Goal: Task Accomplishment & Management: Complete application form

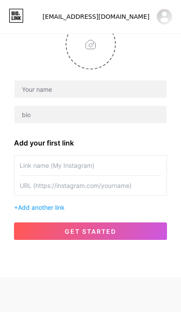
scroll to position [63, 0]
click at [140, 233] on button "get started" at bounding box center [90, 230] width 153 height 17
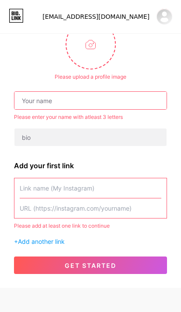
click at [122, 98] on input "text" at bounding box center [90, 100] width 152 height 17
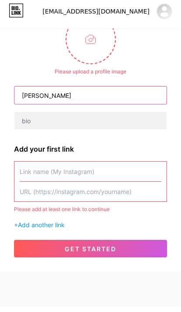
type input "Sarah"
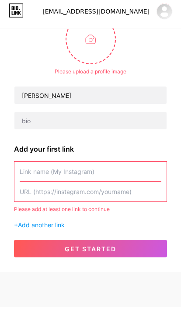
click at [132, 172] on input "text" at bounding box center [90, 177] width 141 height 20
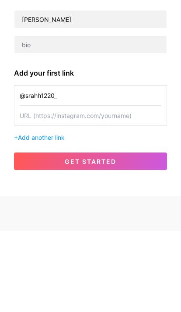
type input "@srahh1220_"
click at [141, 233] on button "get started" at bounding box center [90, 241] width 153 height 17
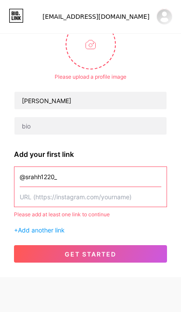
click at [144, 194] on input "text" at bounding box center [90, 197] width 141 height 20
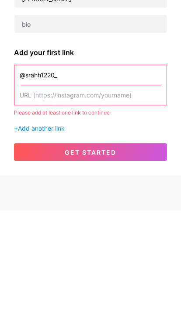
click at [106, 187] on input "text" at bounding box center [90, 197] width 141 height 20
paste input "https://www.instagram.com/srahh1220_?igsh=OGxkemNxZm4wZXZr&utm_source=qr"
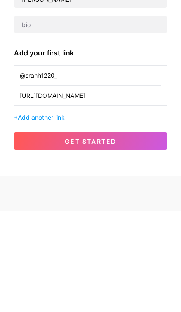
type input "https://www.instagram.com/srahh1220_?igsh=OGxkemNxZm4wZXZr&utm_source=qr"
click at [145, 233] on button "get started" at bounding box center [90, 241] width 153 height 17
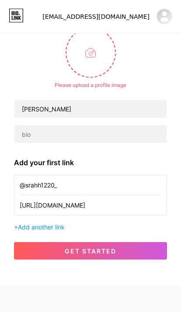
scroll to position [35, 0]
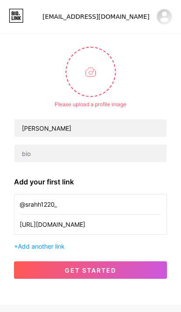
click at [99, 76] on input "file" at bounding box center [90, 72] width 48 height 48
type input "C:\fakepath\0775DAC9-983D-4D2F-8A3B-99A9B12B9775.jpeg"
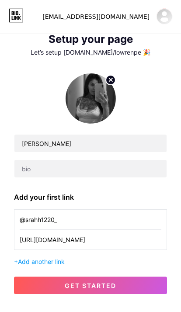
scroll to position [9, 0]
click at [132, 285] on button "get started" at bounding box center [90, 284] width 153 height 17
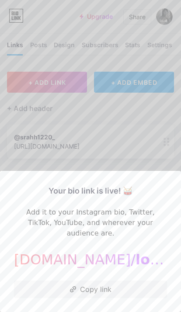
click at [156, 160] on div at bounding box center [90, 156] width 181 height 312
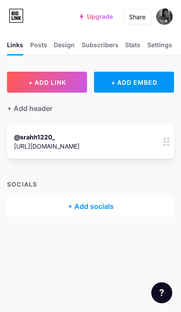
click at [43, 48] on div "Posts" at bounding box center [38, 47] width 17 height 14
click at [63, 41] on div "Design" at bounding box center [64, 47] width 21 height 14
click at [117, 36] on div "Links Posts Design Subscribers NEW Stats Settings" at bounding box center [90, 43] width 181 height 21
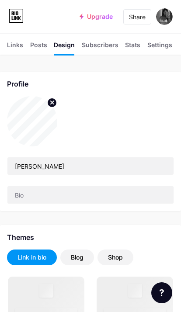
click at [101, 41] on div "Subscribers NEW" at bounding box center [100, 47] width 37 height 14
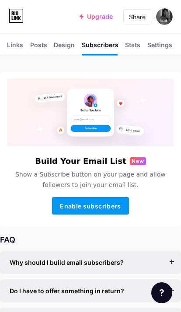
click at [131, 44] on div "Stats" at bounding box center [132, 47] width 15 height 14
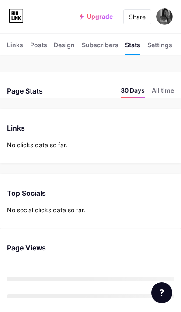
click at [167, 42] on div "Settings" at bounding box center [159, 47] width 25 height 14
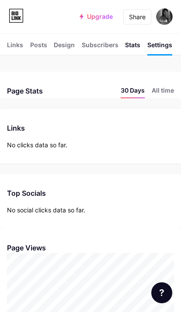
scroll to position [312, 181]
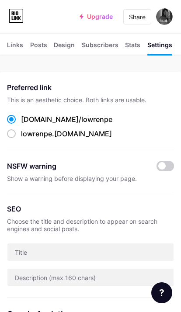
click at [168, 13] on img at bounding box center [164, 16] width 17 height 17
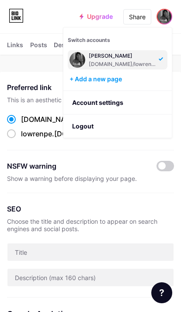
click at [94, 177] on div "Show a warning before displaying your page." at bounding box center [90, 178] width 167 height 7
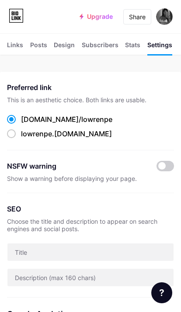
click at [16, 44] on div "Links" at bounding box center [15, 47] width 16 height 14
